Goal: Transaction & Acquisition: Obtain resource

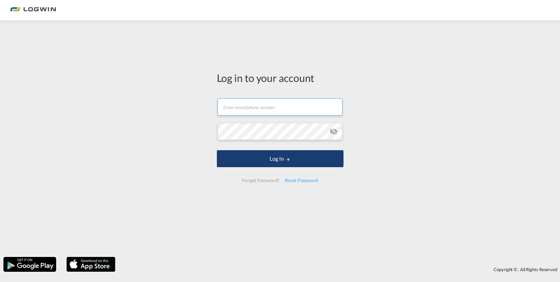
type input "[PERSON_NAME][EMAIL_ADDRESS][PERSON_NAME][DOMAIN_NAME]"
click at [293, 166] on button "Log In" at bounding box center [280, 158] width 127 height 17
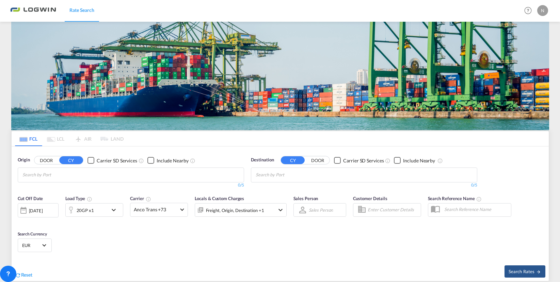
drag, startPoint x: 121, startPoint y: 108, endPoint x: 107, endPoint y: 137, distance: 33.2
click at [121, 195] on div "Cut Off Date [DATE] [DATE] Load Type 20GP x1 Carrier Anco Trans +73 Online Rate…" at bounding box center [152, 209] width 269 height 29
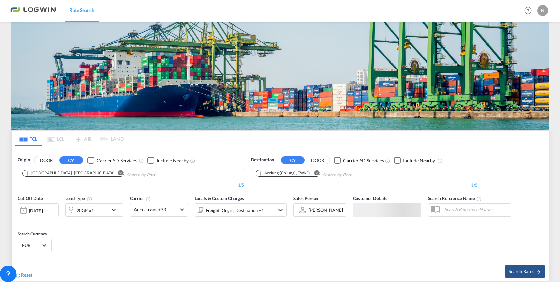
click at [110, 206] on md-icon "icon-chevron-down" at bounding box center [116, 210] width 12 height 8
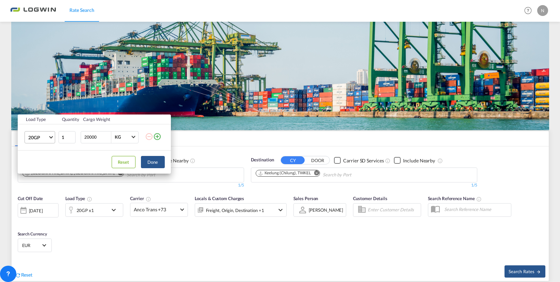
click at [48, 137] on span "20GP" at bounding box center [38, 137] width 20 height 7
click at [43, 170] on md-option "40HC" at bounding box center [45, 170] width 46 height 16
click at [149, 166] on button "Done" at bounding box center [153, 162] width 24 height 12
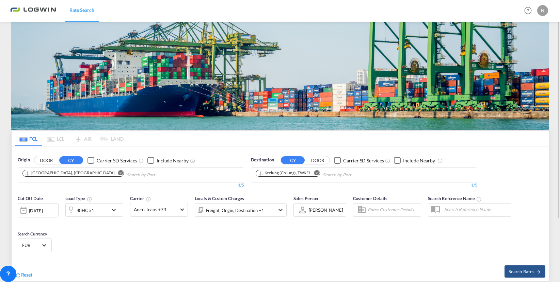
click at [320, 175] on button "Remove" at bounding box center [314, 173] width 10 height 7
click at [319, 174] on body "Rate Search Rate Search Help Resources Product Release N My Profile Logout FCL …" at bounding box center [280, 141] width 560 height 282
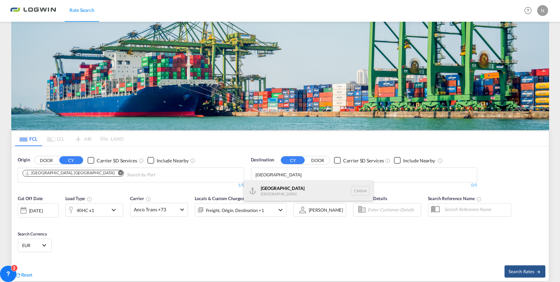
type input "[GEOGRAPHIC_DATA]"
drag, startPoint x: 306, startPoint y: 189, endPoint x: 487, endPoint y: 271, distance: 198.2
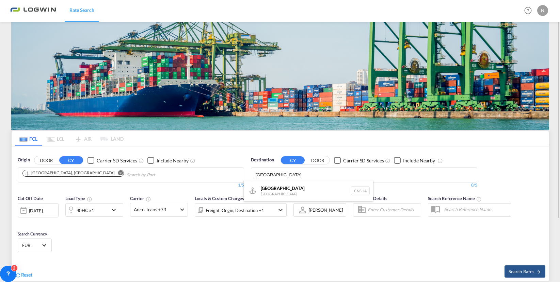
click at [307, 189] on div "Shanghai [GEOGRAPHIC_DATA] [GEOGRAPHIC_DATA]" at bounding box center [308, 191] width 129 height 20
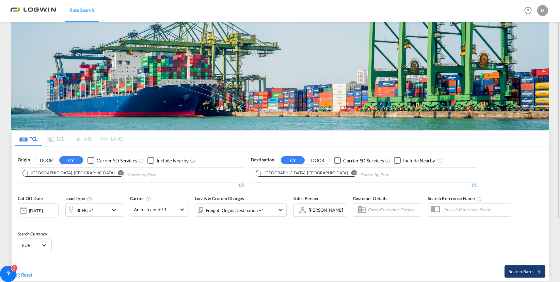
click at [519, 276] on button "Search Rates" at bounding box center [524, 272] width 41 height 12
type input "DEHAM to [GEOGRAPHIC_DATA] / [DATE]"
